Goal: Navigation & Orientation: Find specific page/section

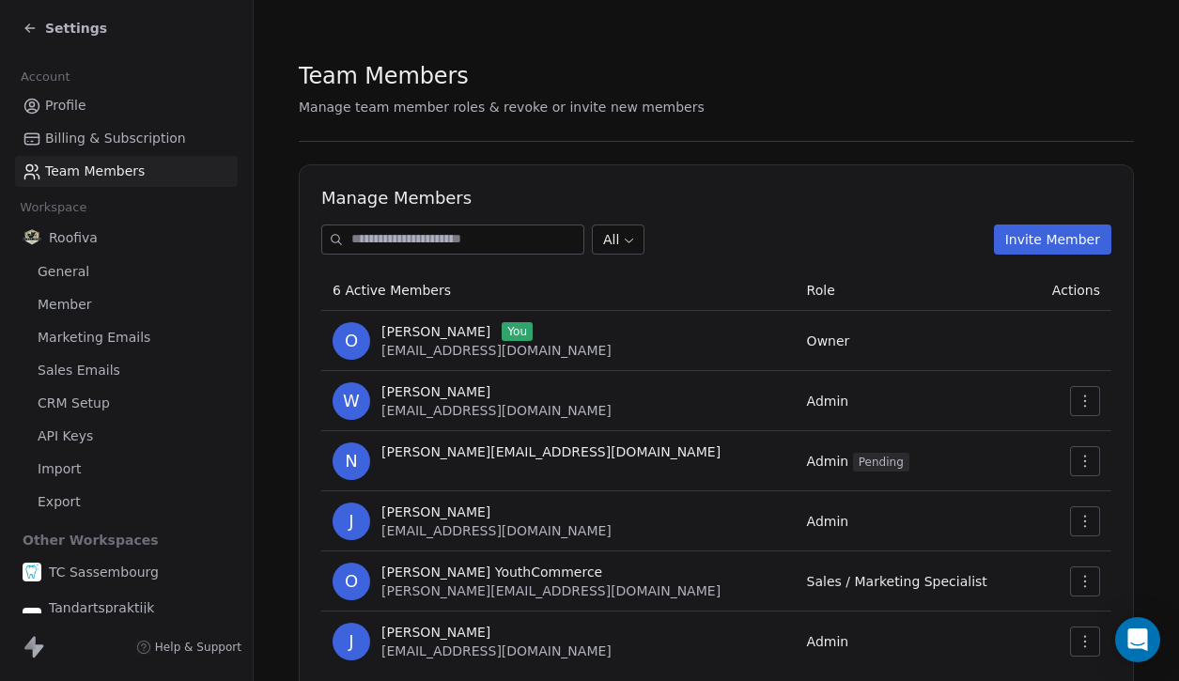
click at [85, 29] on span "Settings" at bounding box center [76, 28] width 62 height 19
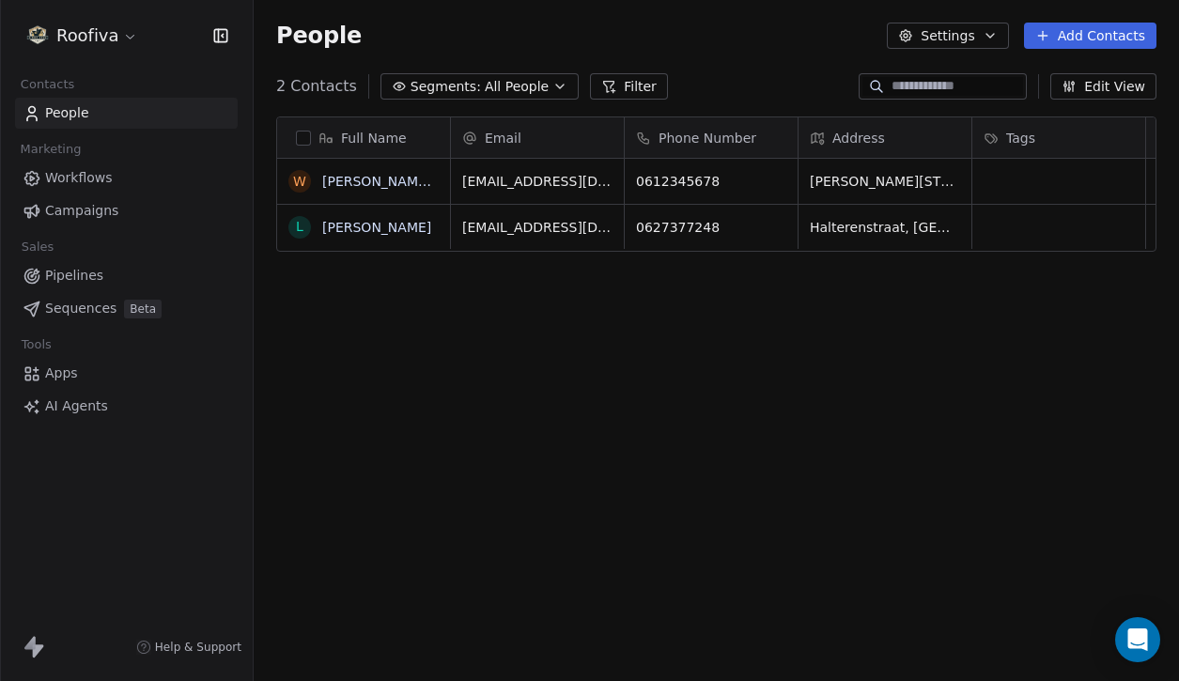
scroll to position [599, 925]
click at [97, 36] on html "Roofiva Contacts People Marketing Workflows Campaigns Sales Pipelines Sequences…" at bounding box center [589, 340] width 1179 height 681
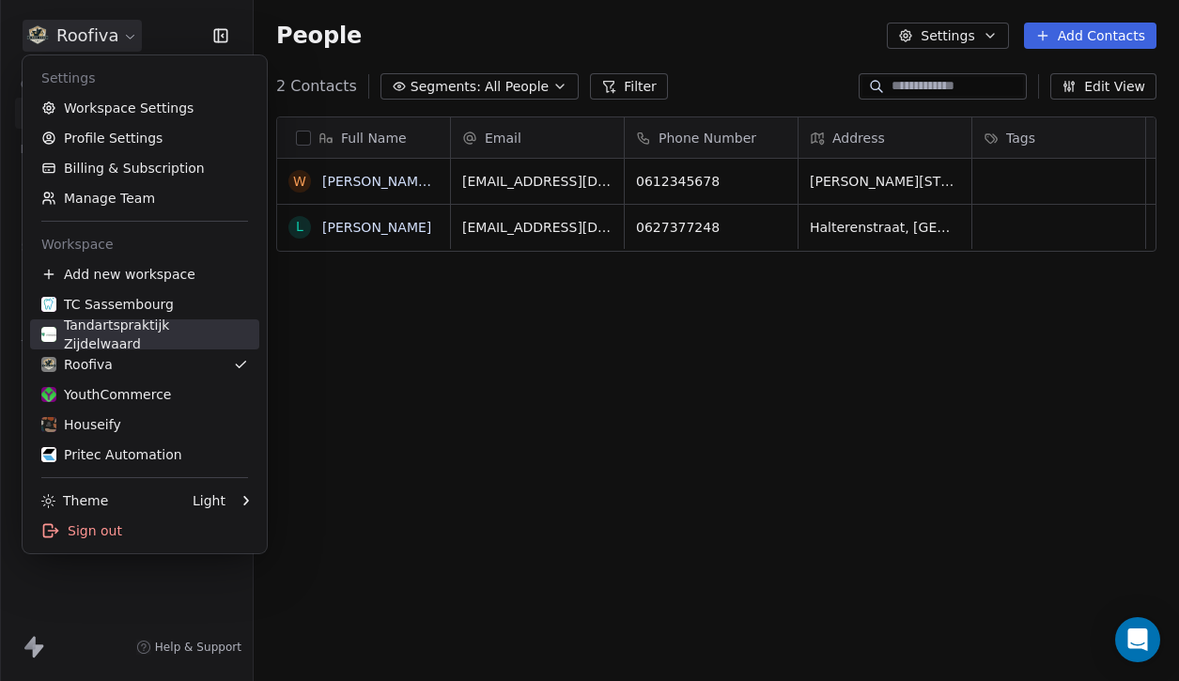
click at [154, 333] on div "Tandartspraktijk Zijdelwaard" at bounding box center [144, 335] width 207 height 38
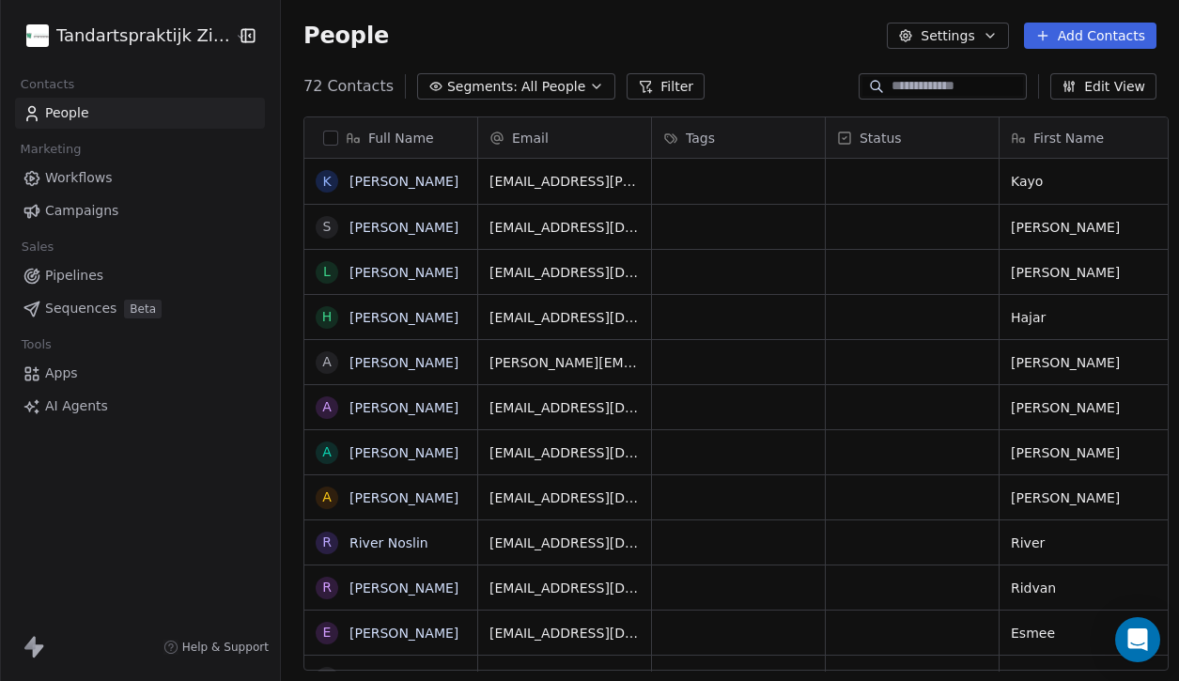
scroll to position [599, 910]
click at [102, 42] on html "Tandartspraktijk Zijdelwaard Contacts People Marketing Workflows Campaigns Sale…" at bounding box center [589, 340] width 1179 height 681
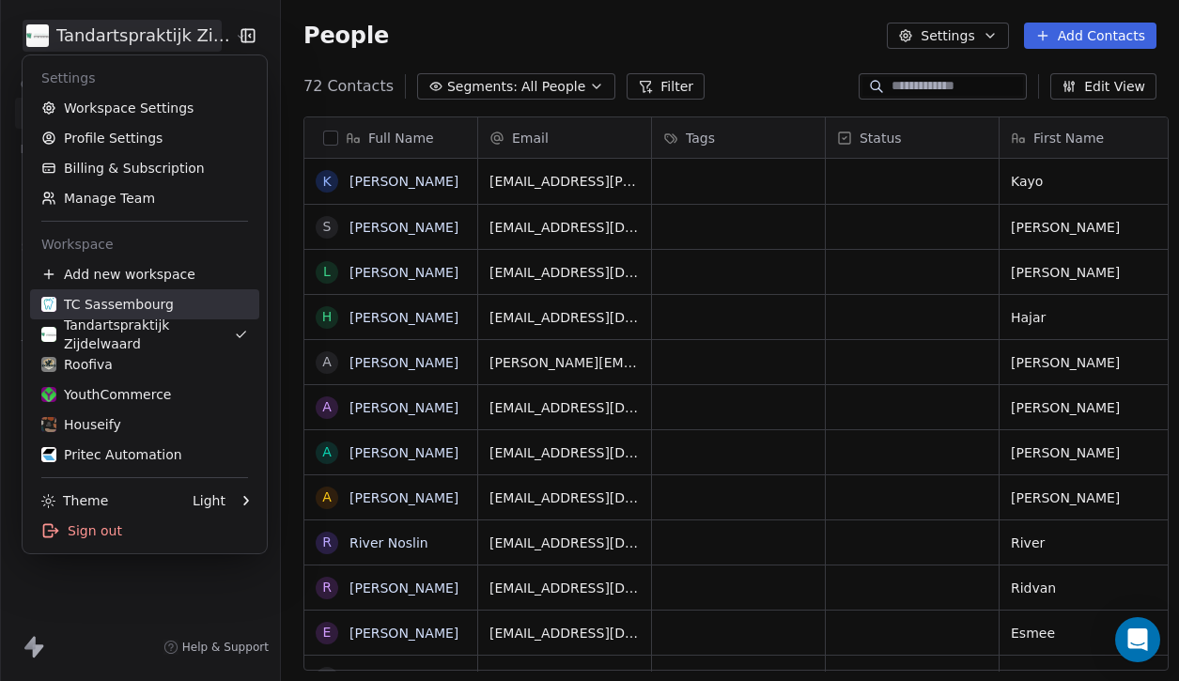
click at [115, 293] on link "TC Sassembourg" at bounding box center [144, 304] width 229 height 30
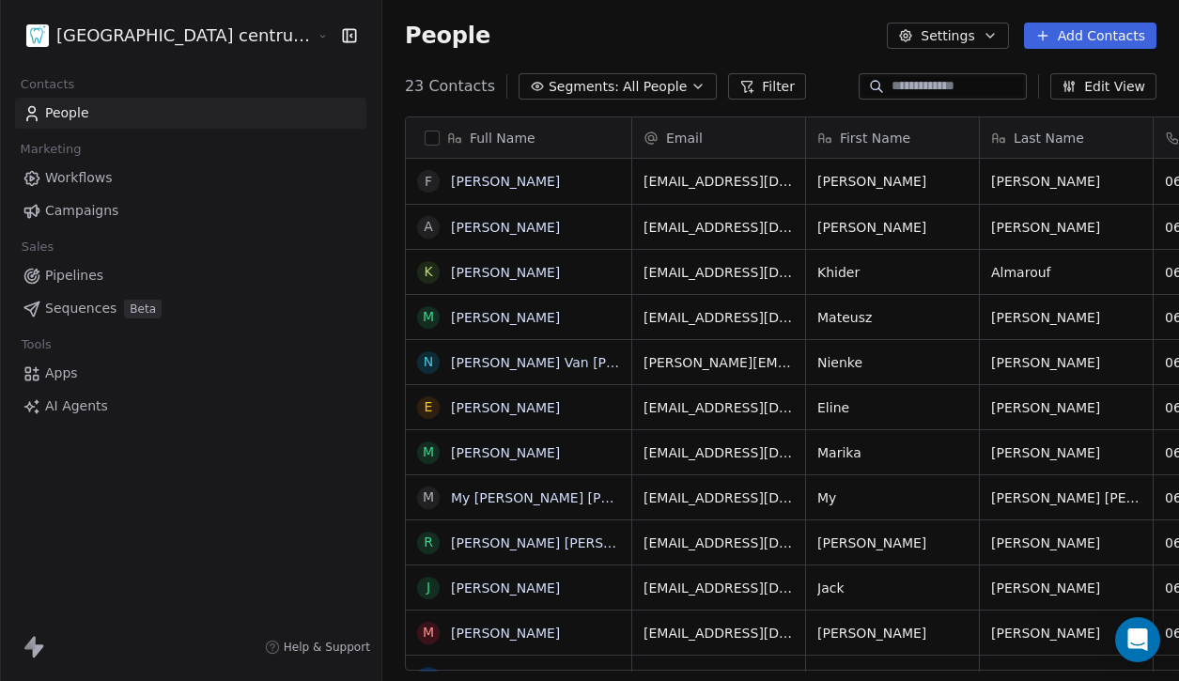
scroll to position [599, 863]
